Goal: Transaction & Acquisition: Purchase product/service

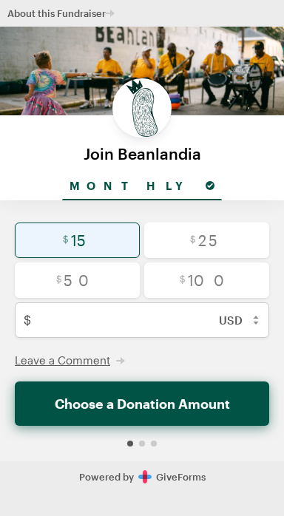
click at [85, 242] on input "radio" at bounding box center [77, 239] width 125 height 35
radio input "true"
type input "15"
checkbox input "false"
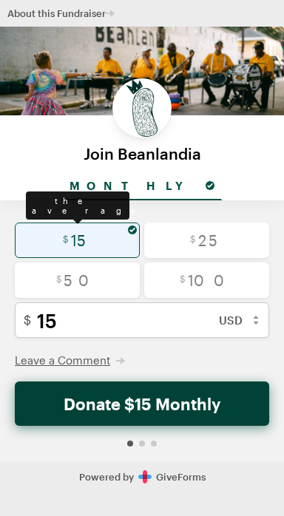
click at [172, 407] on button "Donate $15 Monthly" at bounding box center [142, 403] width 254 height 44
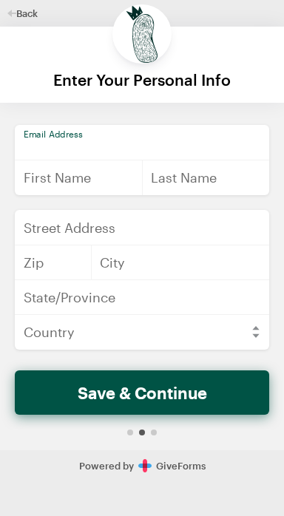
click at [132, 140] on input "email" at bounding box center [142, 142] width 254 height 35
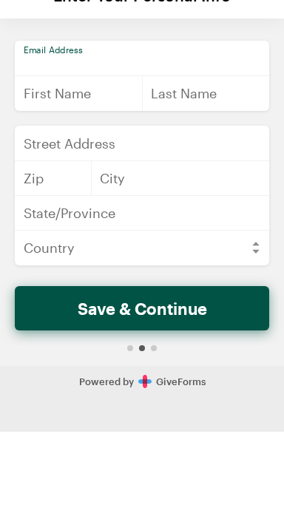
type input "[EMAIL_ADDRESS][DOMAIN_NAME]"
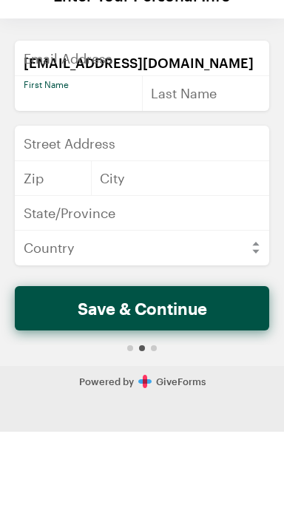
click at [98, 177] on input "text" at bounding box center [79, 177] width 128 height 35
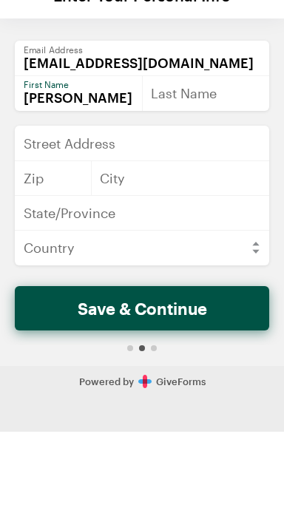
type input "[PERSON_NAME]"
click at [198, 176] on input "text" at bounding box center [206, 177] width 128 height 35
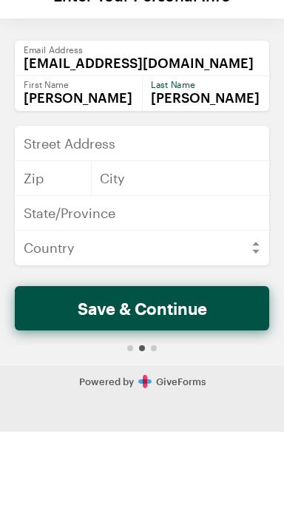
type input "[PERSON_NAME]"
click at [42, 263] on input "text" at bounding box center [53, 262] width 77 height 35
type input "70115-134"
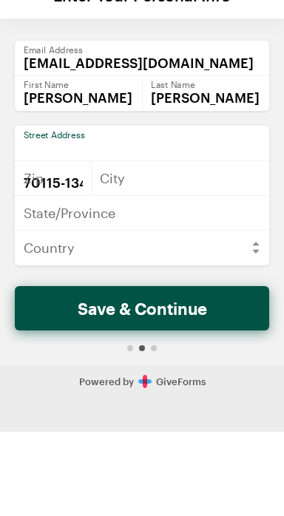
type input "[STREET_ADDRESS]"
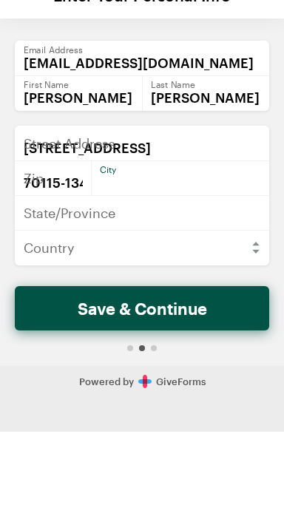
type input "[GEOGRAPHIC_DATA]"
type input "LA"
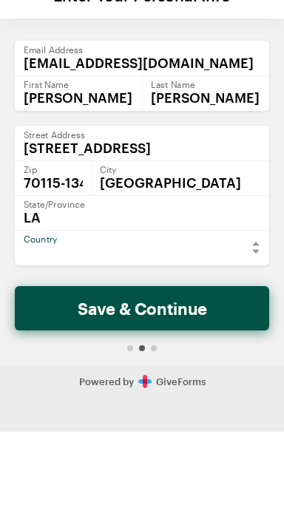
click at [174, 328] on select "[GEOGRAPHIC_DATA] [GEOGRAPHIC_DATA] [GEOGRAPHIC_DATA] [GEOGRAPHIC_DATA] [US_STA…" at bounding box center [142, 331] width 254 height 35
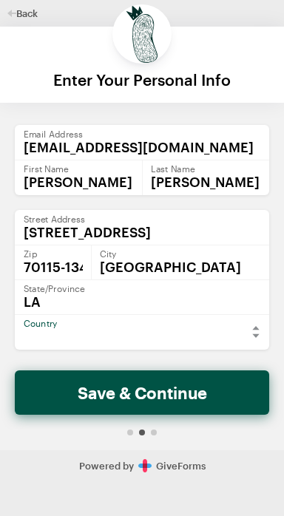
click at [225, 326] on select "[GEOGRAPHIC_DATA] [GEOGRAPHIC_DATA] [GEOGRAPHIC_DATA] [GEOGRAPHIC_DATA] [US_STA…" at bounding box center [142, 331] width 254 height 35
click at [251, 318] on select "[GEOGRAPHIC_DATA] [GEOGRAPHIC_DATA] [GEOGRAPHIC_DATA] [GEOGRAPHIC_DATA] [US_STA…" at bounding box center [142, 331] width 254 height 35
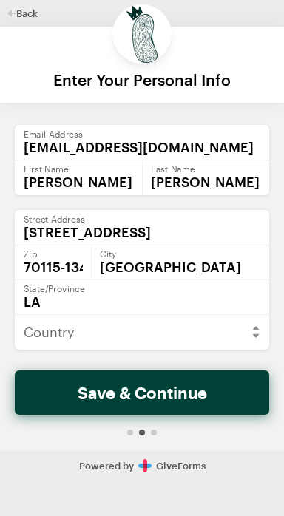
click at [164, 396] on button "Save & Continue" at bounding box center [142, 392] width 254 height 44
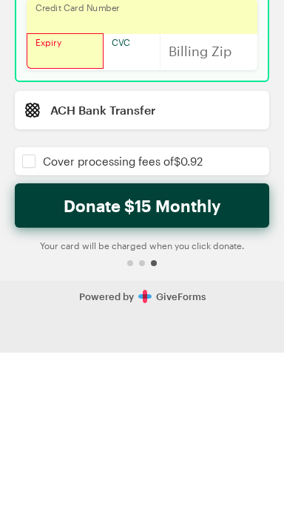
click at [85, 367] on button "Donate $15 Monthly" at bounding box center [142, 368] width 254 height 44
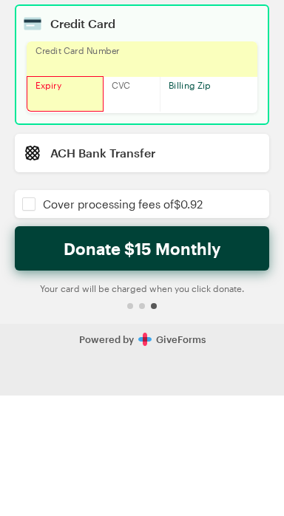
click at [92, 374] on button "Donate $15 Monthly" at bounding box center [142, 368] width 254 height 44
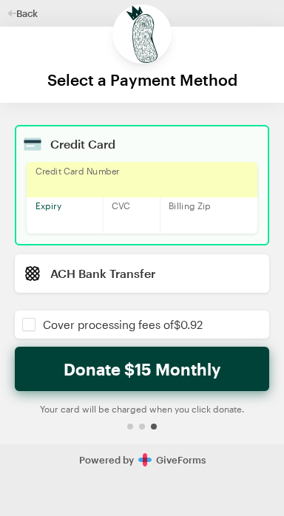
click at [186, 364] on button "Donate $15 Monthly" at bounding box center [142, 368] width 254 height 44
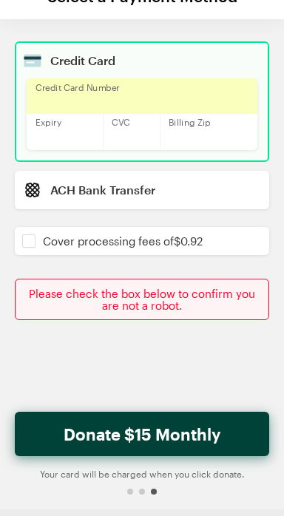
scroll to position [92, 0]
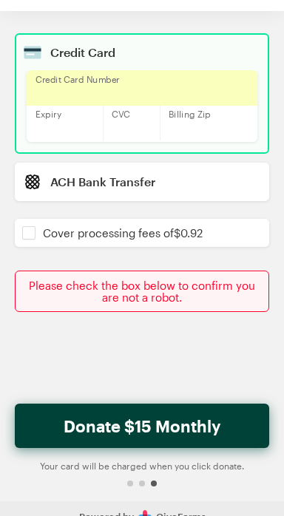
click at [165, 432] on button "Donate $15 Monthly" at bounding box center [142, 425] width 254 height 44
checkbox input "false"
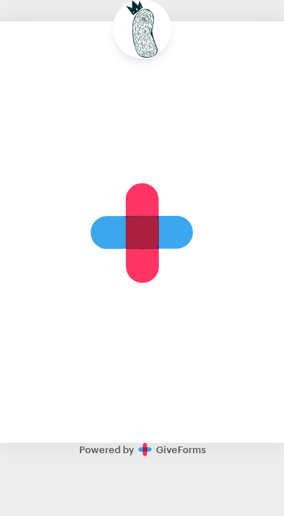
scroll to position [0, 0]
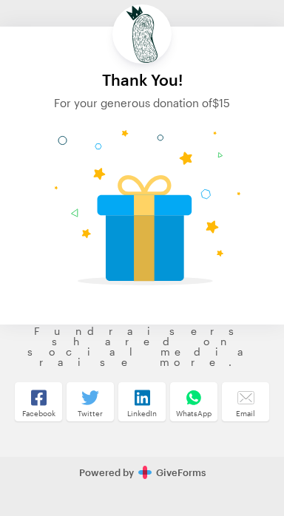
click at [239, 249] on icon at bounding box center [142, 213] width 222 height 208
click at [229, 253] on icon at bounding box center [142, 213] width 222 height 208
